Goal: Task Accomplishment & Management: Manage account settings

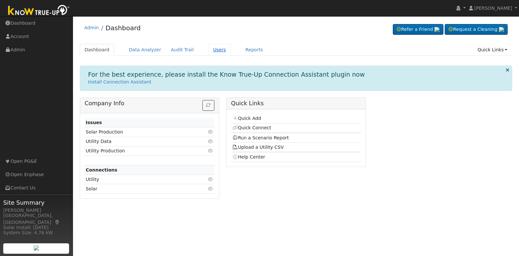
click at [208, 46] on link "Users" at bounding box center [219, 50] width 23 height 12
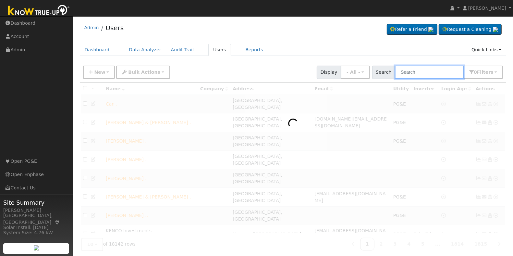
click at [408, 75] on input "text" at bounding box center [429, 72] width 69 height 13
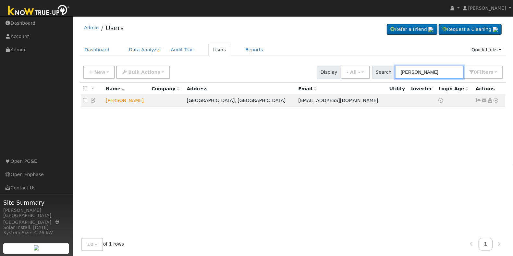
click at [434, 68] on input "[PERSON_NAME]" at bounding box center [429, 72] width 69 height 13
type input "[PERSON_NAME]"
click at [489, 101] on icon at bounding box center [490, 100] width 6 height 5
